Goal: Check status: Check status

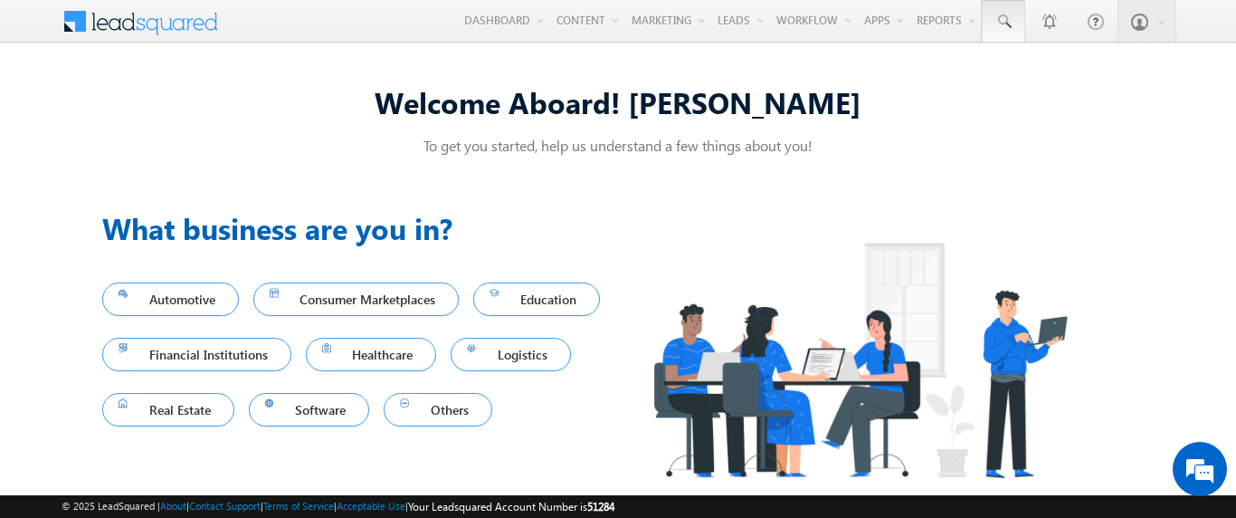
click at [1003, 22] on span at bounding box center [1004, 22] width 18 height 18
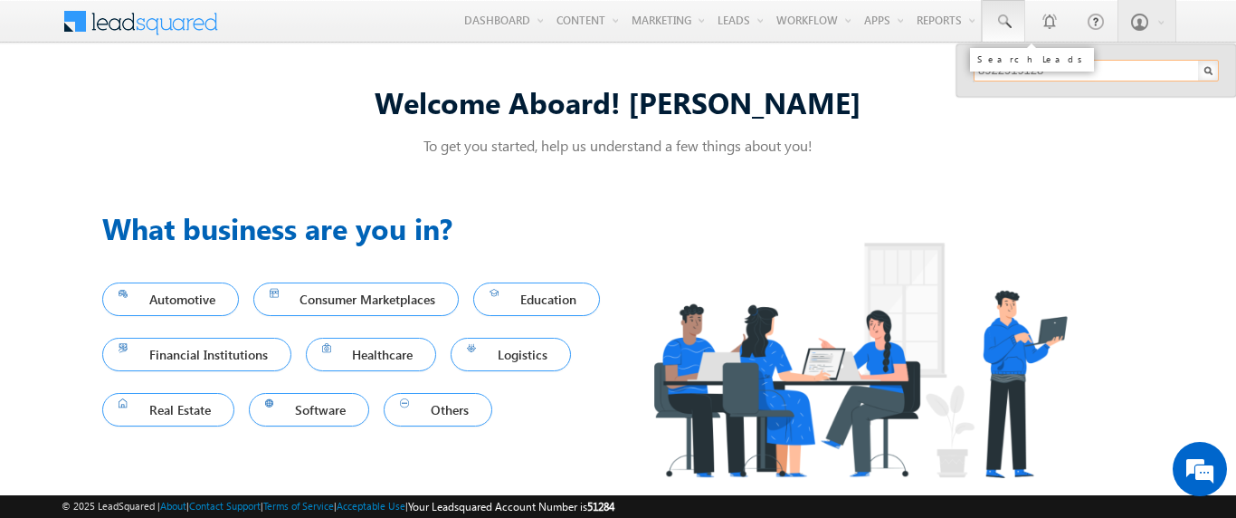
type input "8922919128"
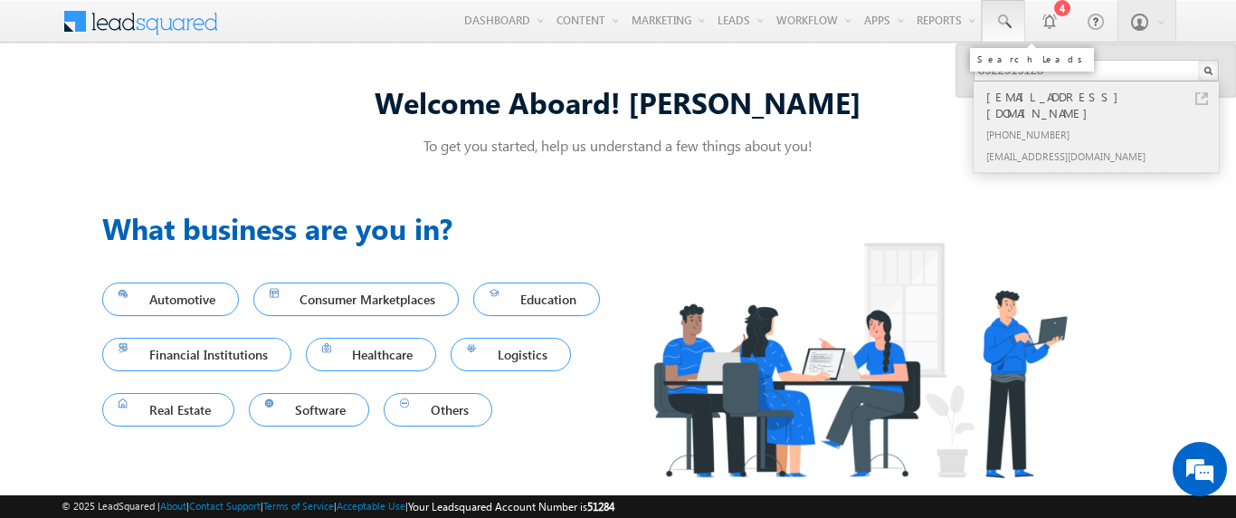
click at [1104, 123] on div "[PHONE_NUMBER]" at bounding box center [1104, 134] width 243 height 22
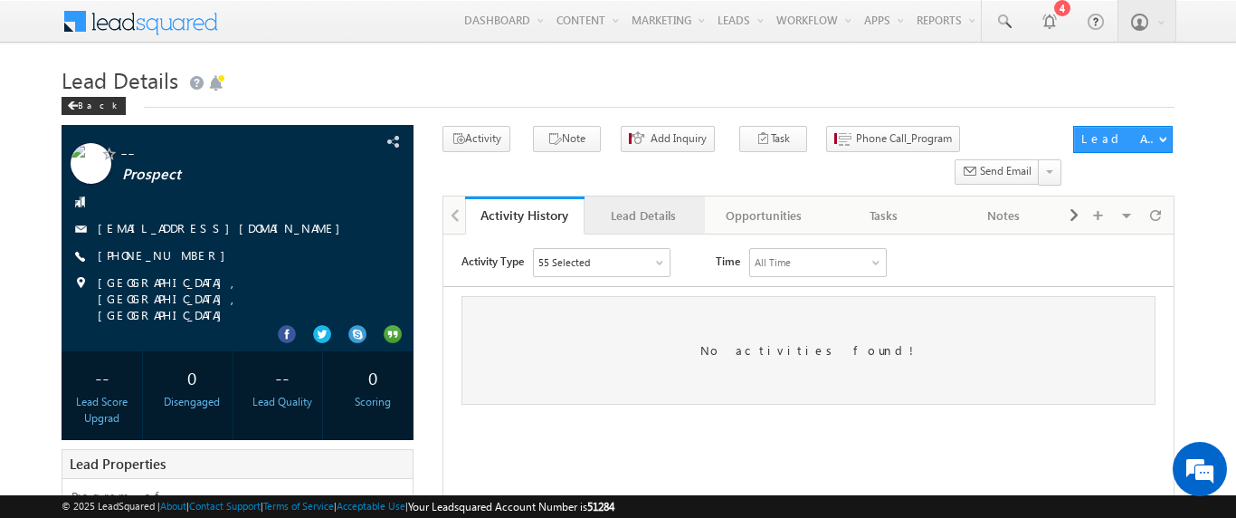
click at [643, 205] on div "Lead Details" at bounding box center [643, 216] width 89 height 22
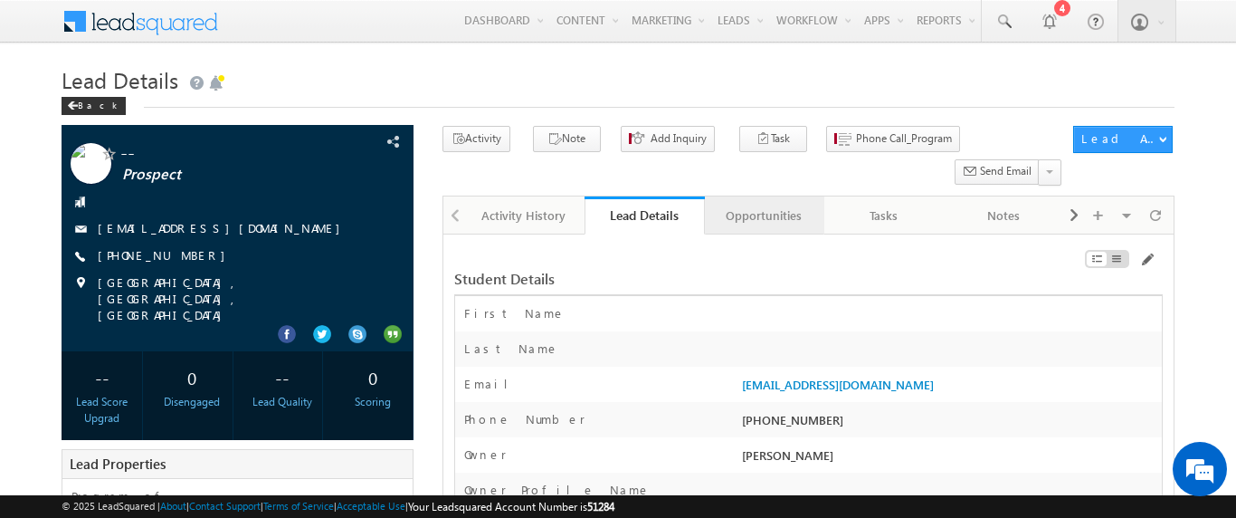
click at [763, 205] on div "Opportunities" at bounding box center [763, 216] width 89 height 22
